Goal: Navigation & Orientation: Find specific page/section

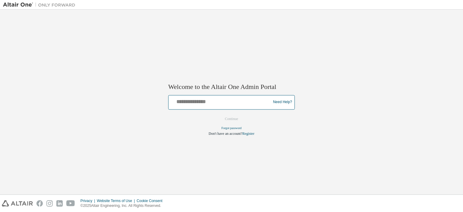
click at [197, 101] on input "text" at bounding box center [220, 101] width 99 height 9
type input "**********"
click at [234, 121] on button "Continue" at bounding box center [232, 118] width 26 height 9
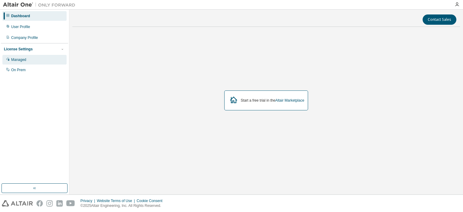
click at [23, 62] on div "Managed" at bounding box center [34, 60] width 64 height 10
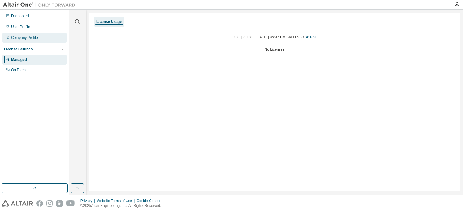
click at [20, 36] on div "Company Profile" at bounding box center [24, 37] width 27 height 5
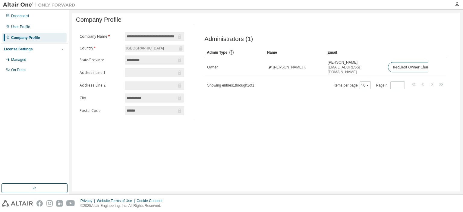
click at [16, 51] on div "License Settings" at bounding box center [18, 49] width 29 height 5
click at [17, 26] on div "User Profile" at bounding box center [20, 26] width 19 height 5
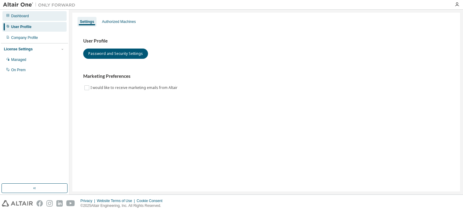
click at [19, 13] on div "Dashboard" at bounding box center [34, 16] width 64 height 10
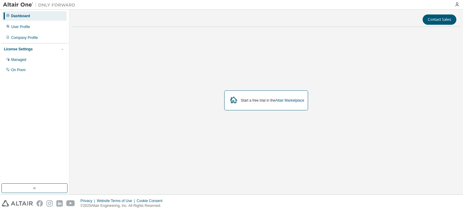
click at [461, 6] on div at bounding box center [457, 4] width 12 height 5
click at [460, 5] on div at bounding box center [457, 4] width 12 height 5
click at [459, 5] on icon "button" at bounding box center [457, 4] width 5 height 5
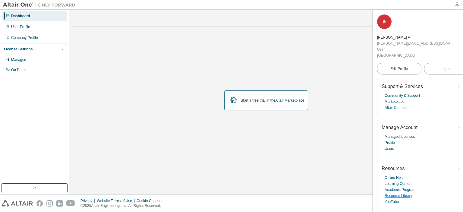
click at [396, 193] on link "Resource Library" at bounding box center [398, 196] width 27 height 6
click at [391, 134] on link "Managed Licenses" at bounding box center [400, 137] width 30 height 6
